Goal: Find specific page/section: Find specific page/section

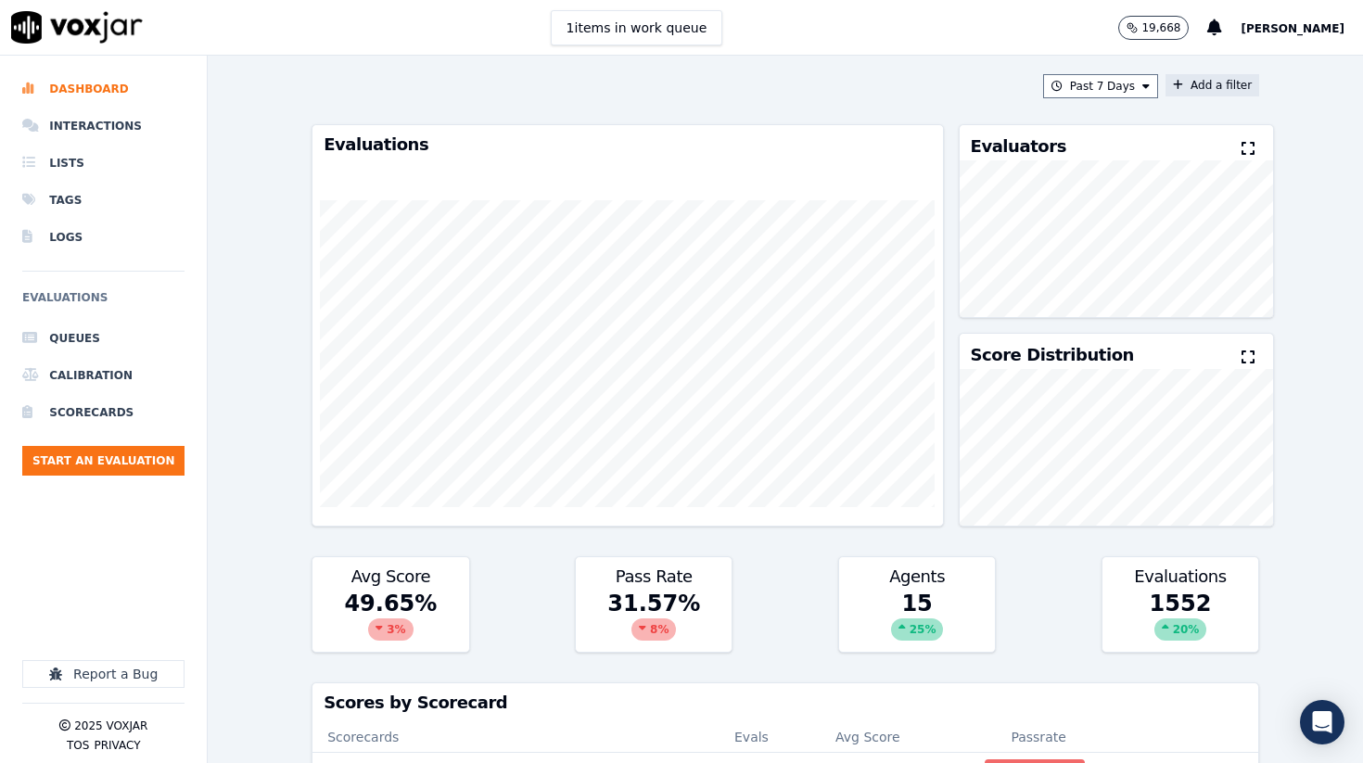
click at [1219, 92] on button "Add a filter" at bounding box center [1212, 85] width 94 height 22
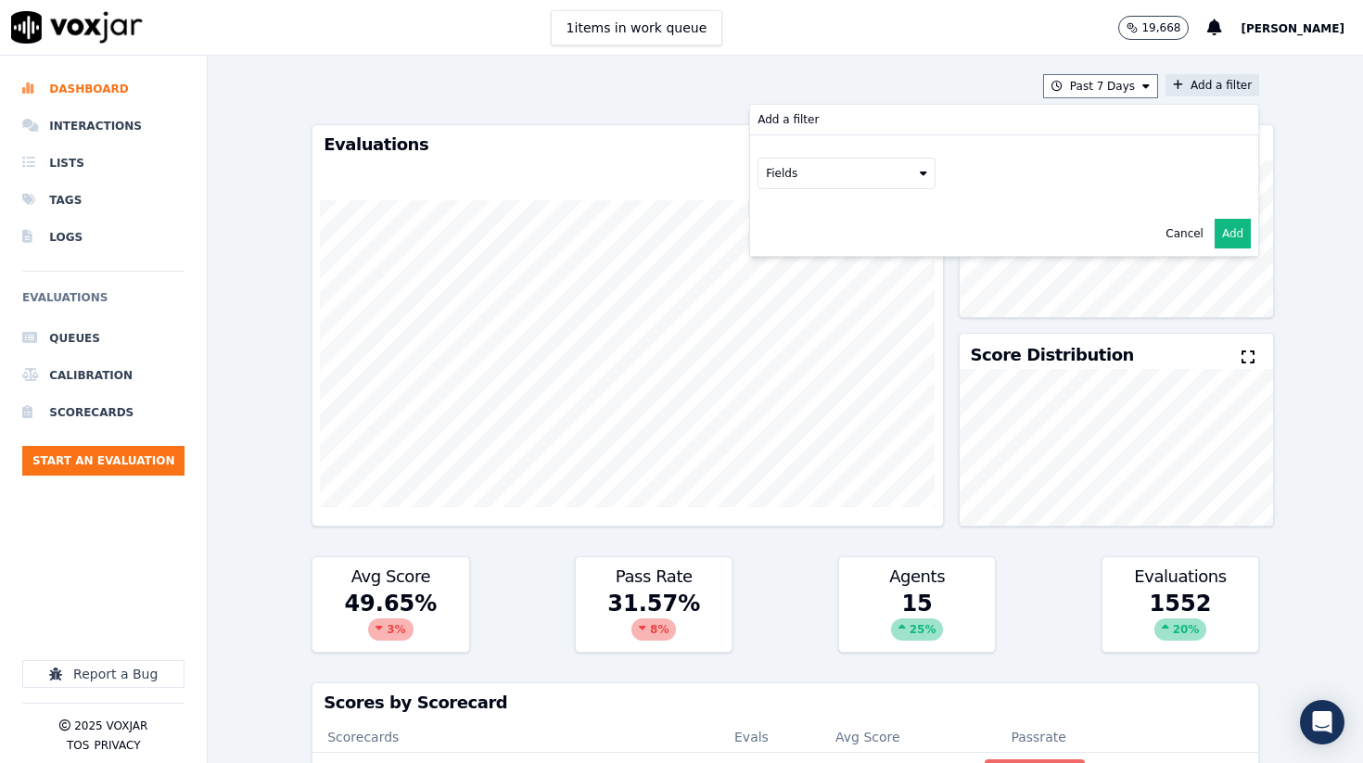
click at [877, 179] on button "Fields" at bounding box center [846, 174] width 178 height 32
click at [844, 361] on label "scorecard" at bounding box center [846, 361] width 169 height 22
click at [938, 220] on button "Fields" at bounding box center [869, 213] width 178 height 32
click at [871, 238] on label "title" at bounding box center [868, 244] width 169 height 22
click at [1050, 211] on button at bounding box center [1098, 211] width 267 height 28
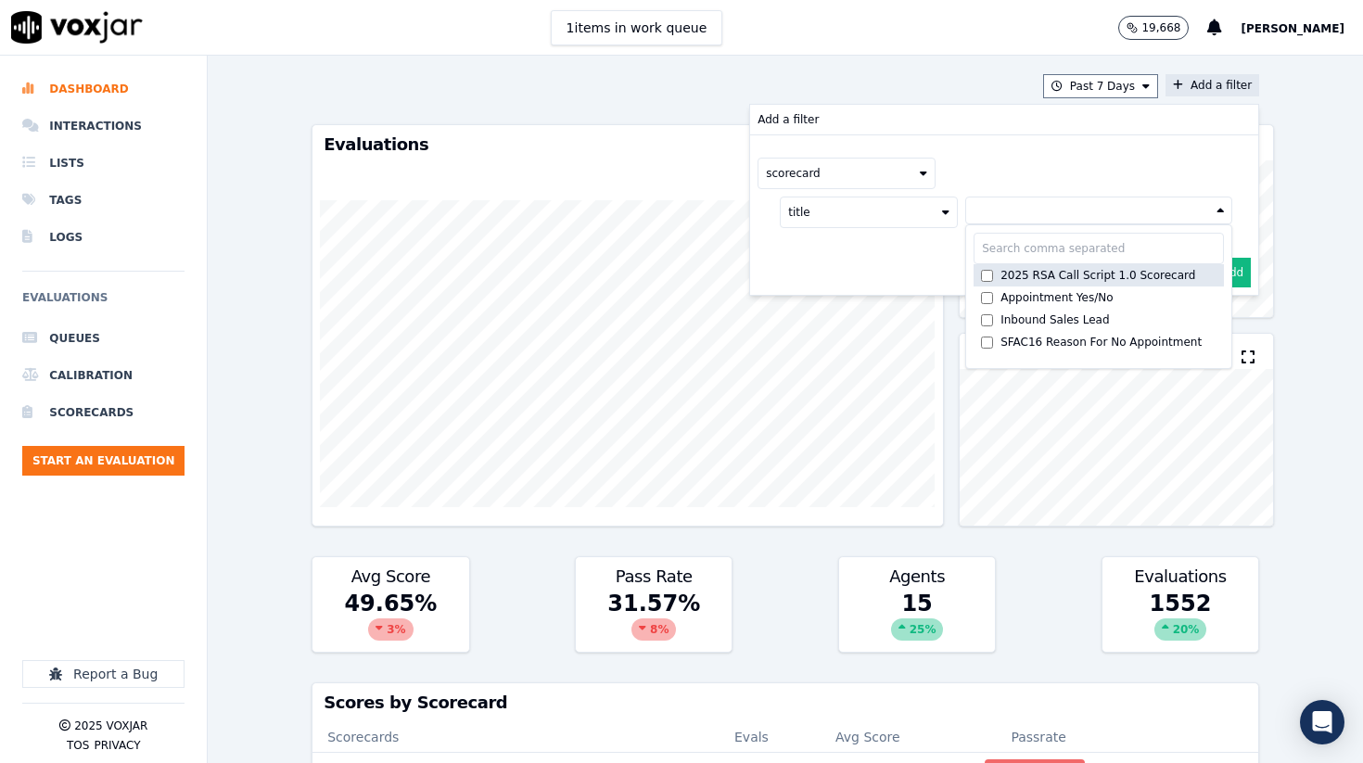
click at [1051, 279] on div "2025 RSA Call Script 1.0 Scorecard" at bounding box center [1097, 275] width 195 height 15
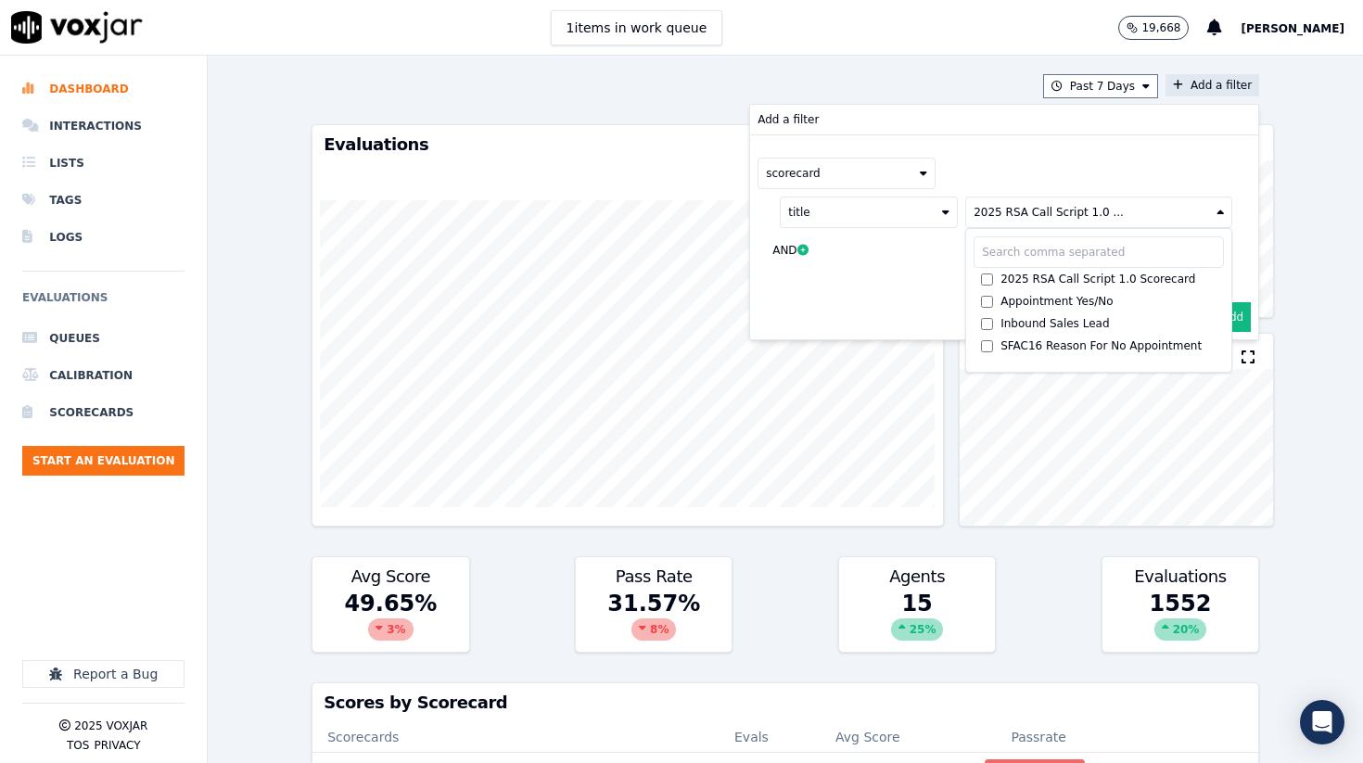
click at [1245, 319] on button "Add" at bounding box center [1233, 317] width 36 height 30
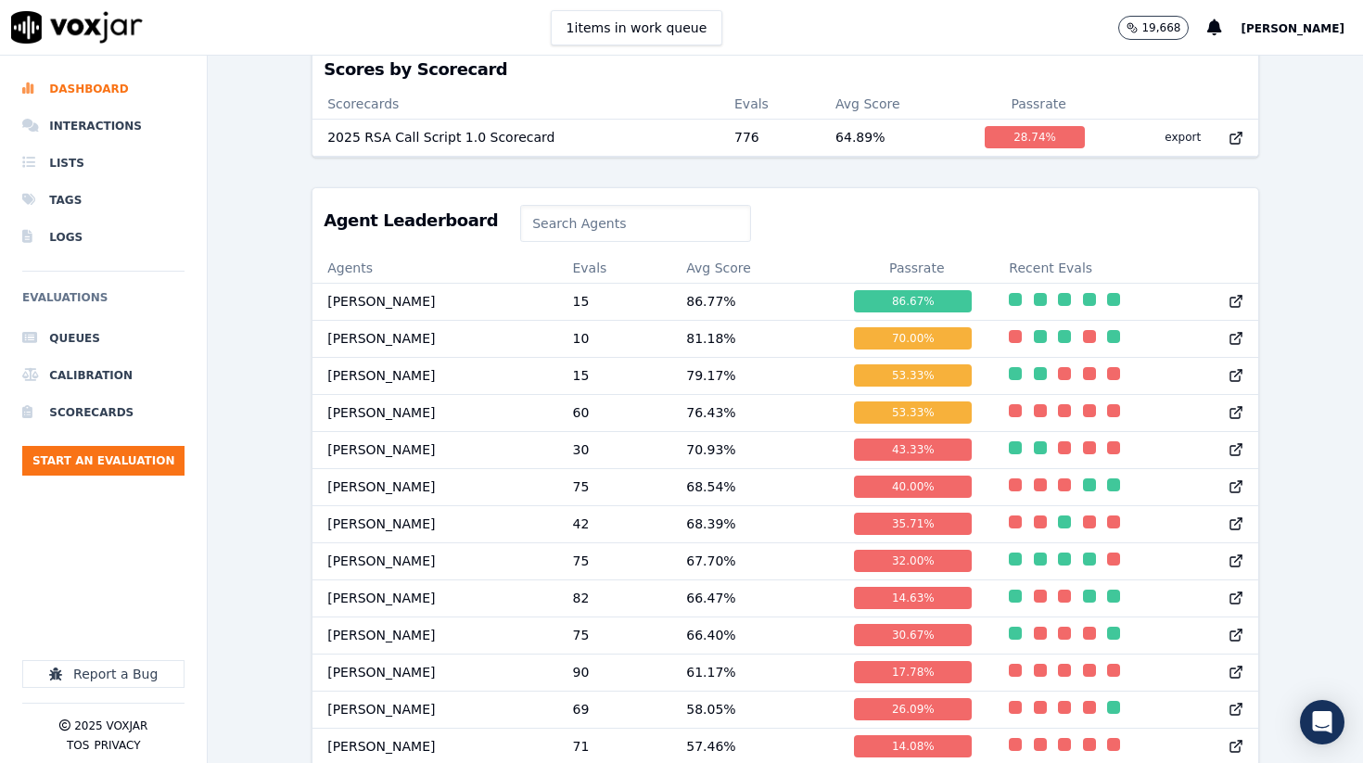
scroll to position [646, 0]
